Goal: Task Accomplishment & Management: Use online tool/utility

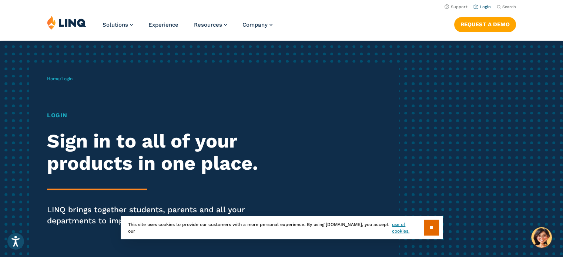
click at [490, 6] on link "Login" at bounding box center [482, 6] width 17 height 5
click at [432, 231] on input "**" at bounding box center [431, 228] width 15 height 16
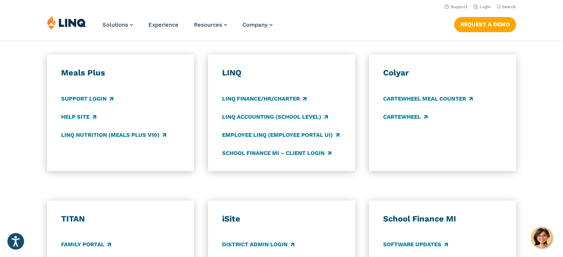
scroll to position [375, 0]
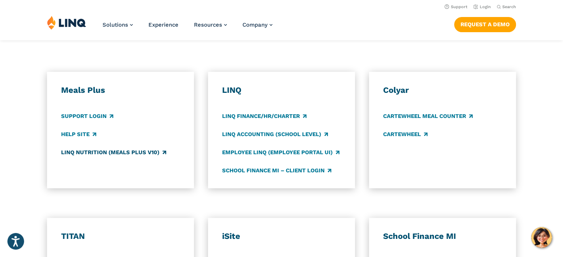
click at [91, 149] on link "LINQ Nutrition (Meals Plus v10)" at bounding box center [113, 153] width 105 height 8
